Goal: Task Accomplishment & Management: Complete application form

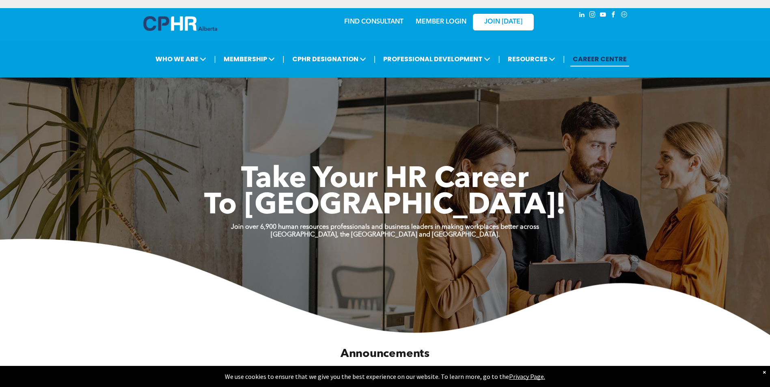
scroll to position [41, 0]
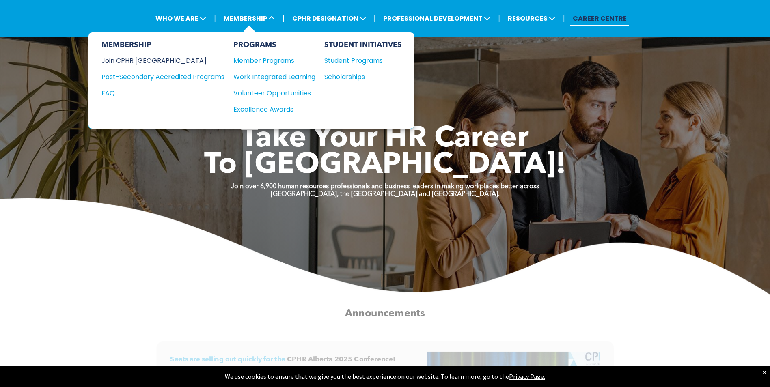
click at [139, 61] on div "Join CPHR [GEOGRAPHIC_DATA]" at bounding box center [156, 61] width 111 height 10
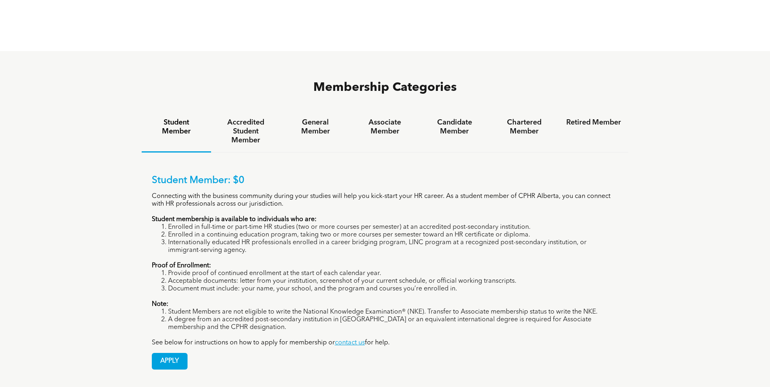
scroll to position [528, 0]
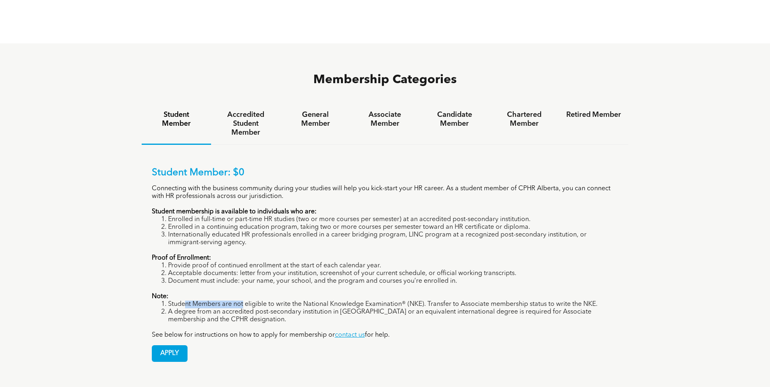
drag, startPoint x: 181, startPoint y: 273, endPoint x: 241, endPoint y: 273, distance: 59.7
click at [241, 301] on li "Student Members are not eligible to write the National Knowledge Examination® (…" at bounding box center [393, 305] width 451 height 8
drag, startPoint x: 241, startPoint y: 273, endPoint x: 241, endPoint y: 280, distance: 6.9
click at [241, 309] on li "A degree from an accredited post-secondary institution in Canada or an equivale…" at bounding box center [393, 316] width 451 height 15
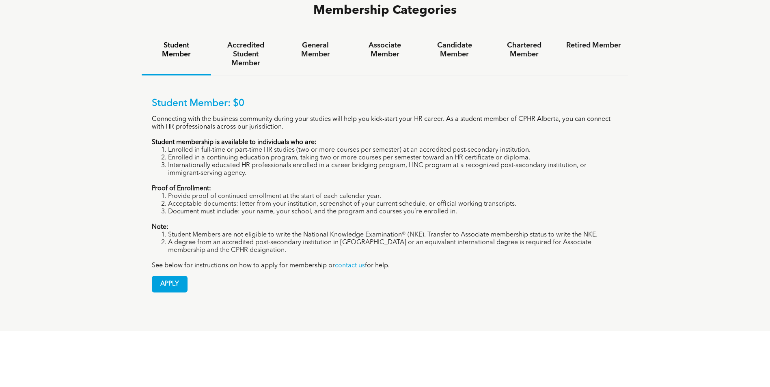
scroll to position [609, 0]
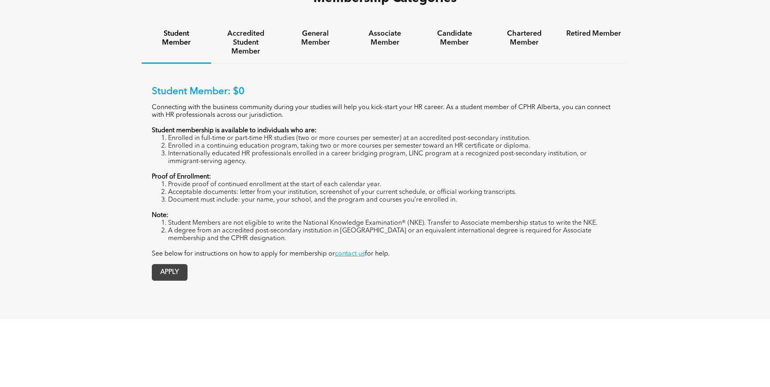
click at [173, 265] on span "APPLY" at bounding box center [169, 273] width 35 height 16
